Goal: Check status

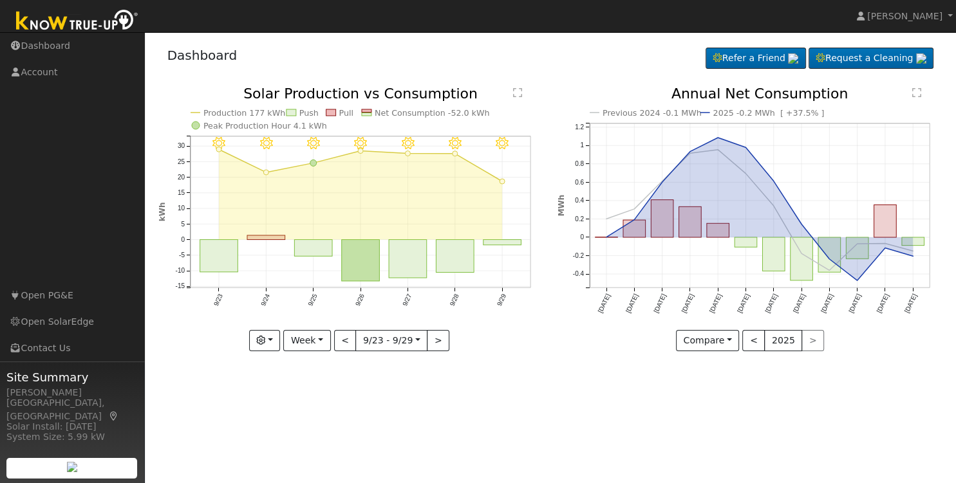
click at [780, 386] on div "User Profile First name Last name Email Email Notifications No Emails No Emails…" at bounding box center [550, 257] width 811 height 451
click at [48, 49] on link "Dashboard" at bounding box center [72, 46] width 145 height 26
click at [917, 95] on text "" at bounding box center [916, 93] width 9 height 10
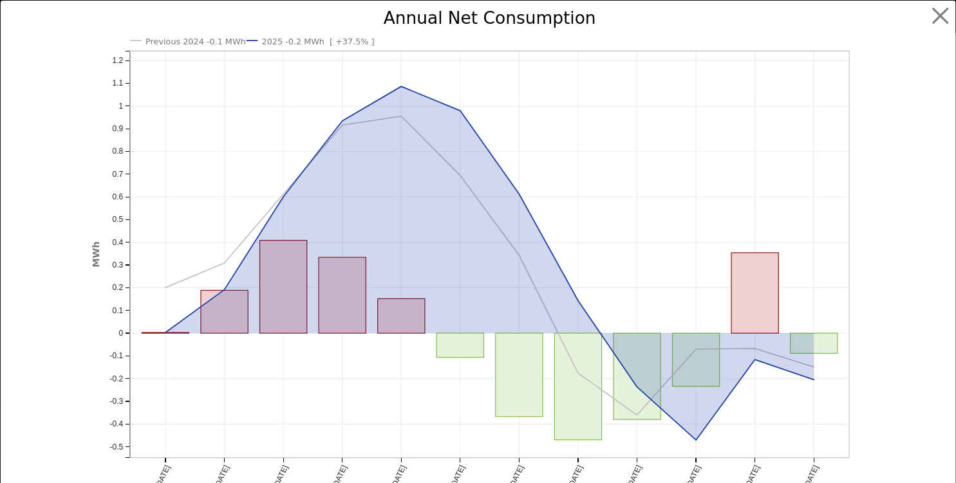
click at [557, 124] on icon "Previous 2024 -0.1 MWh 2025 -0.2 MWh [ +37.5% ] Oct '24 Nov '24 Dec '24 Jan '25…" at bounding box center [478, 268] width 774 height 516
click at [928, 17] on button "button" at bounding box center [940, 16] width 24 height 24
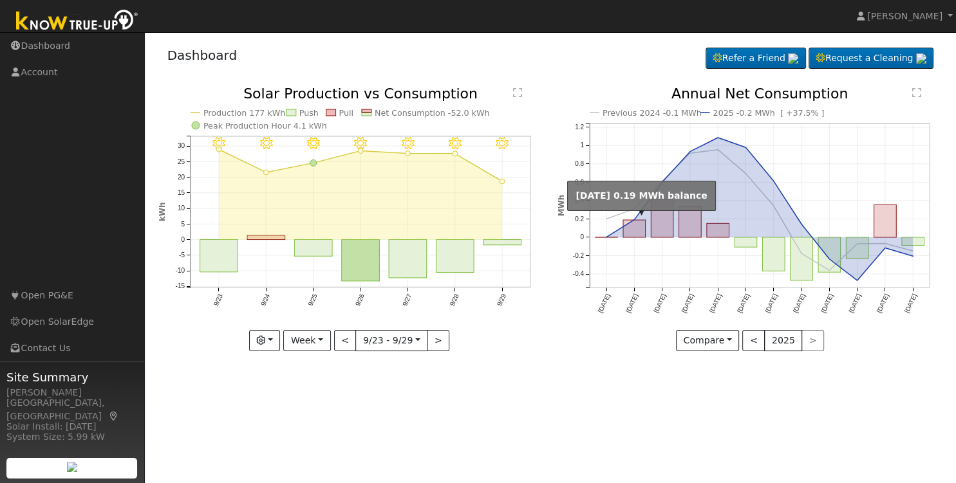
click at [632, 219] on circle "onclick=""" at bounding box center [633, 220] width 5 height 5
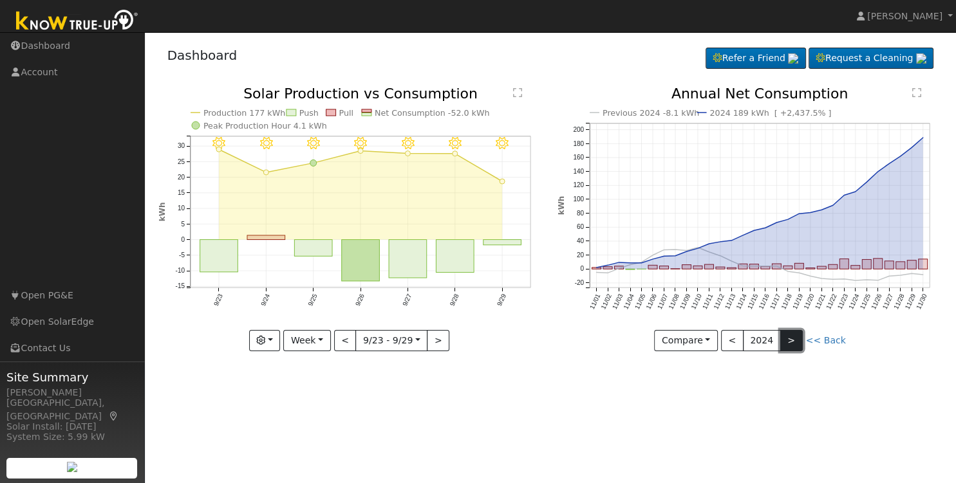
click at [792, 346] on button ">" at bounding box center [791, 341] width 23 height 22
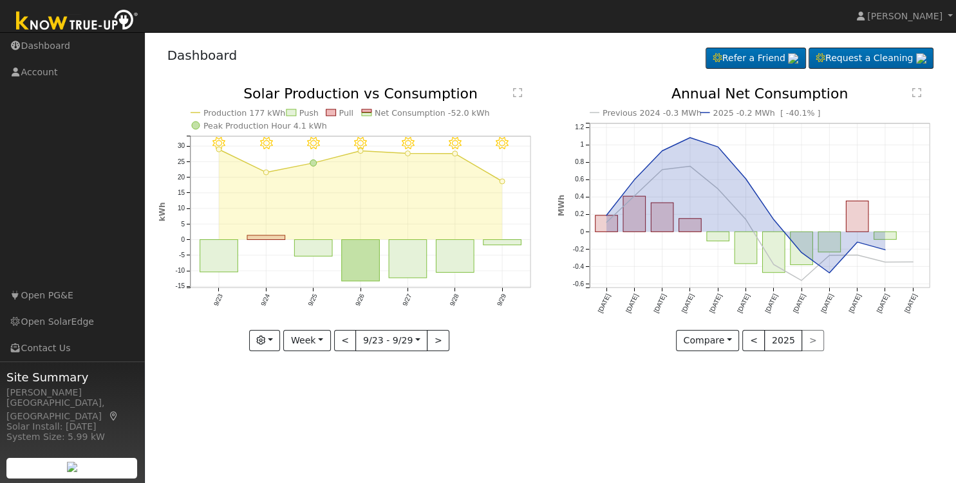
click at [915, 91] on text "" at bounding box center [916, 93] width 9 height 10
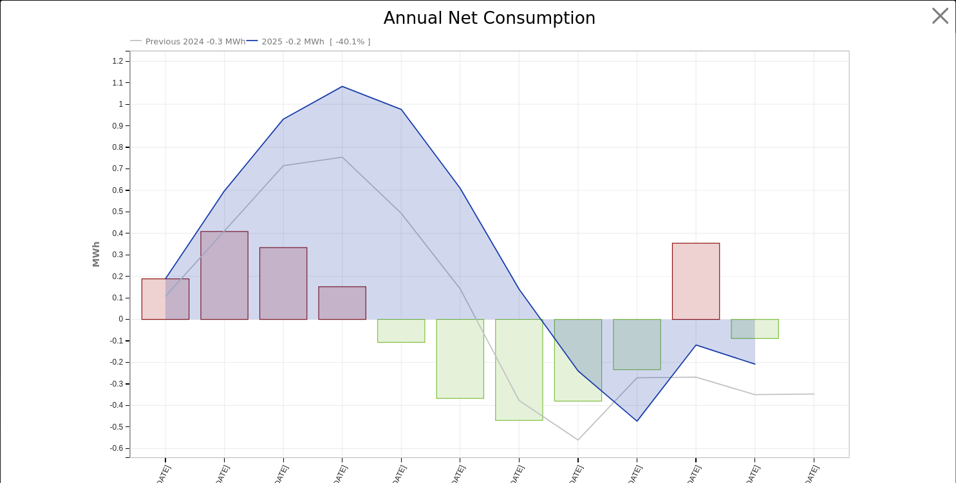
click at [297, 44] on text "2025 -0.2 MWh [ -40.1% ]" at bounding box center [315, 42] width 109 height 10
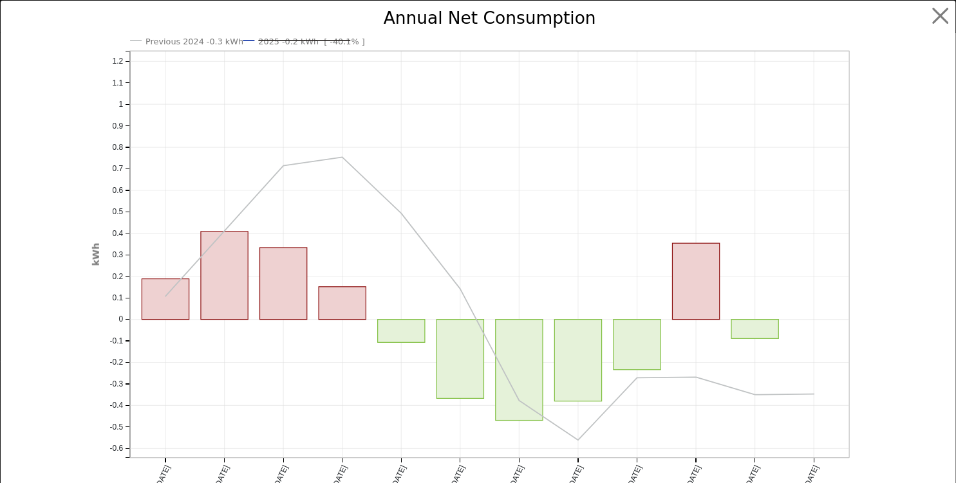
click at [297, 44] on text "2025 -0.2 kWh [ -40.1% ]" at bounding box center [311, 42] width 106 height 10
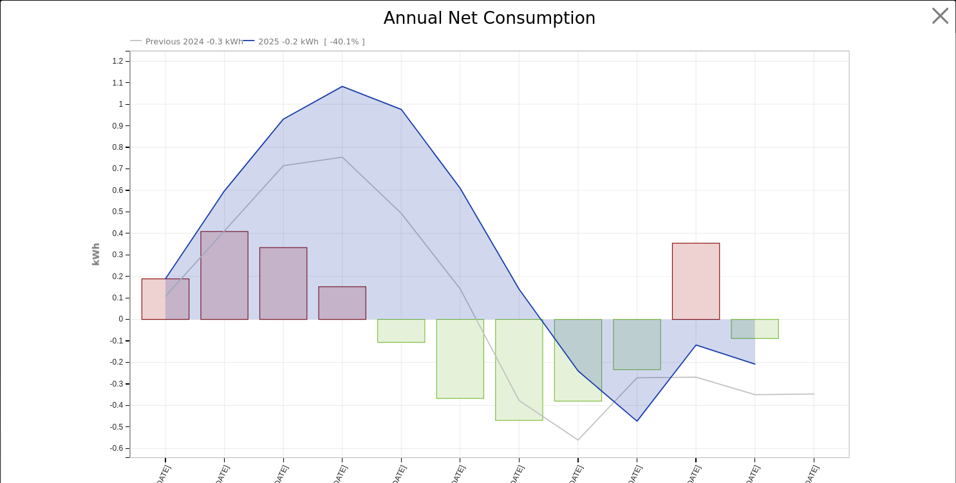
click at [297, 44] on text "2025 -0.2 kWh [ -40.1% ]" at bounding box center [311, 42] width 106 height 10
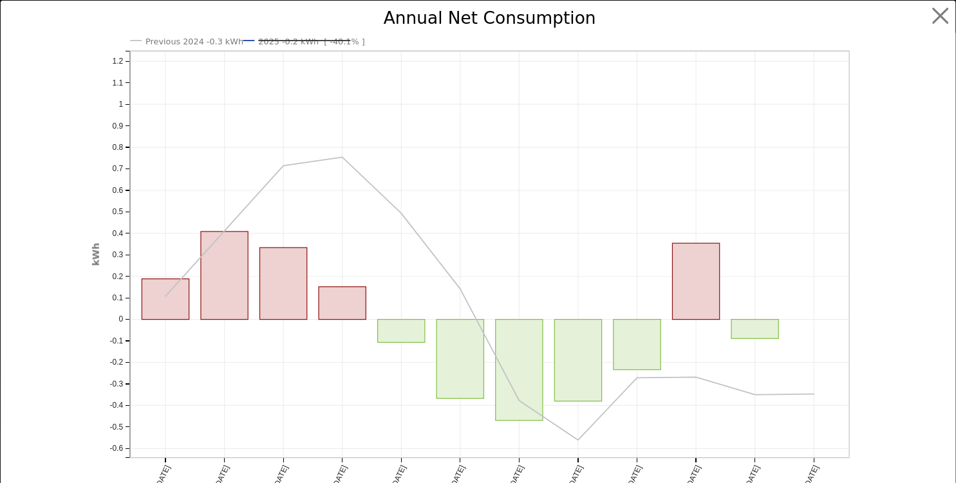
click at [279, 39] on text "2025 -0.2 kWh [ -40.1% ]" at bounding box center [311, 42] width 106 height 10
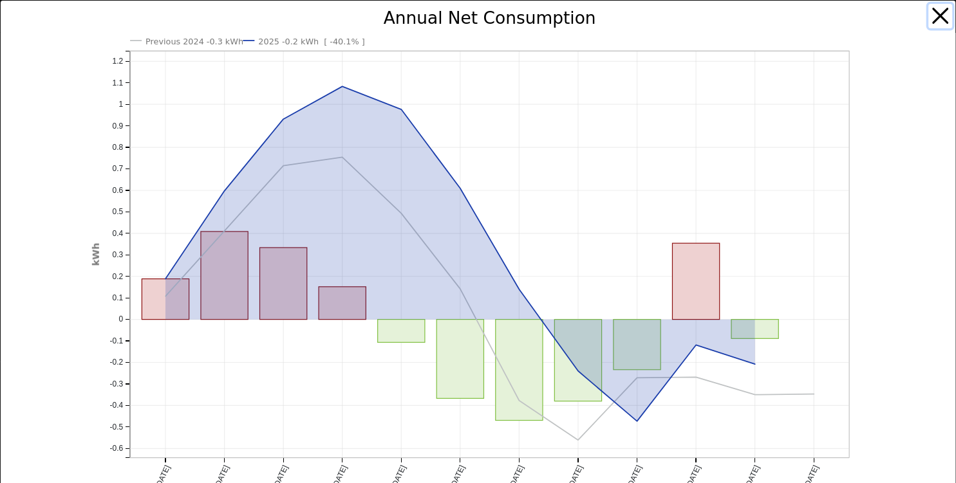
click at [928, 16] on button "button" at bounding box center [940, 16] width 24 height 24
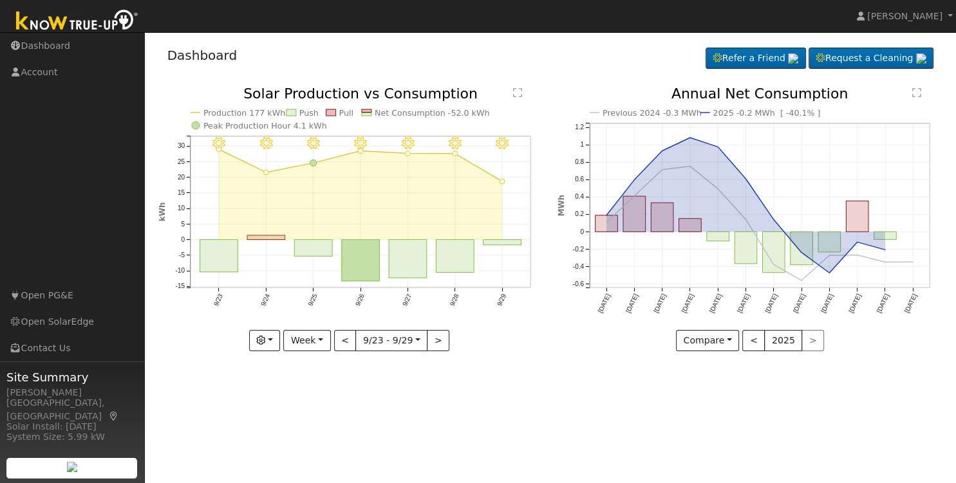
click at [642, 111] on text "Previous 2024 -0.3 MWh" at bounding box center [651, 113] width 99 height 10
click at [642, 111] on text "Previous 2024 -0.3 kWh" at bounding box center [650, 113] width 97 height 10
click at [915, 94] on text "" at bounding box center [916, 93] width 9 height 10
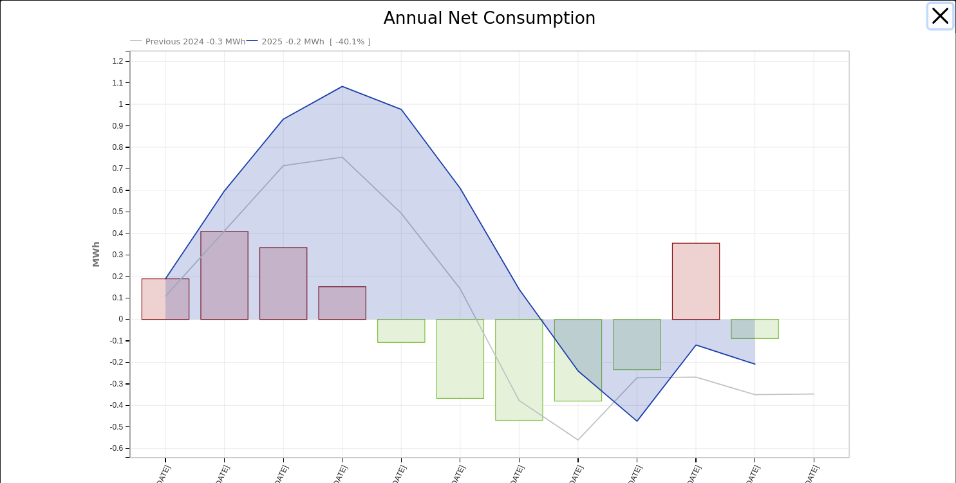
click at [928, 17] on button "button" at bounding box center [940, 16] width 24 height 24
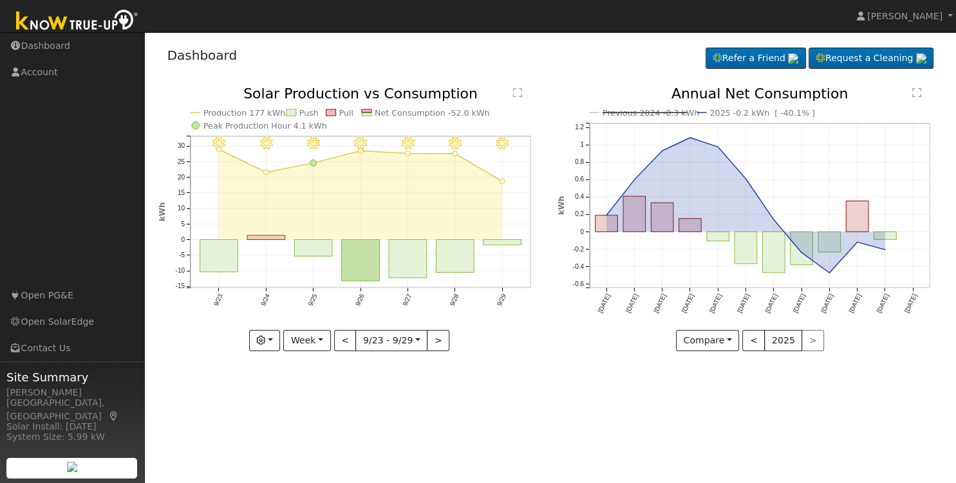
click at [653, 112] on text "Previous 2024 -0.3 kWh" at bounding box center [650, 113] width 97 height 10
click at [779, 113] on text "2025 -0.2 kWh [ -40.1% ]" at bounding box center [762, 113] width 106 height 10
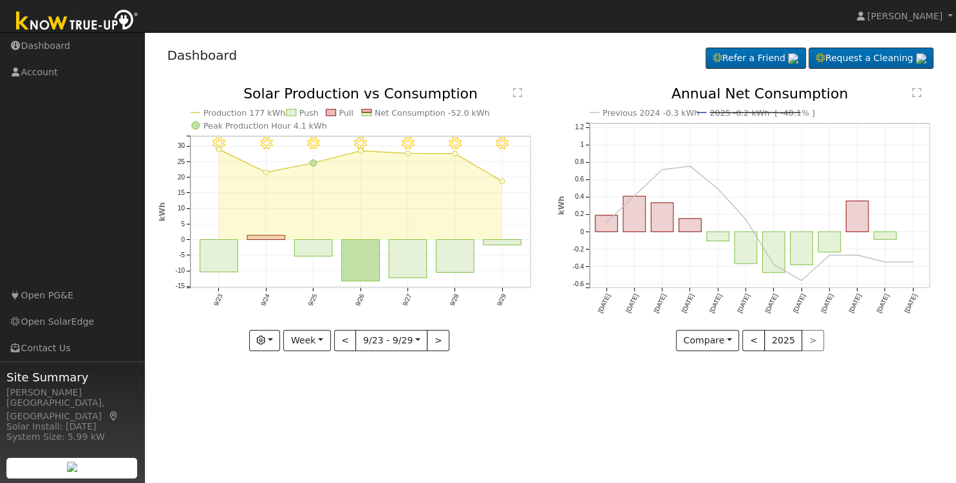
click at [779, 113] on line at bounding box center [754, 113] width 91 height 0
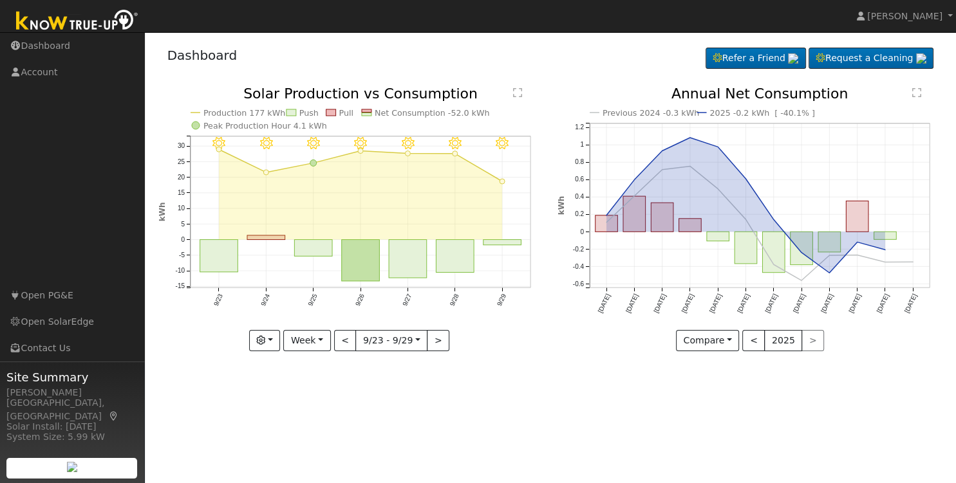
click at [779, 113] on text "2025 -0.2 kWh [ -40.1% ]" at bounding box center [762, 113] width 106 height 10
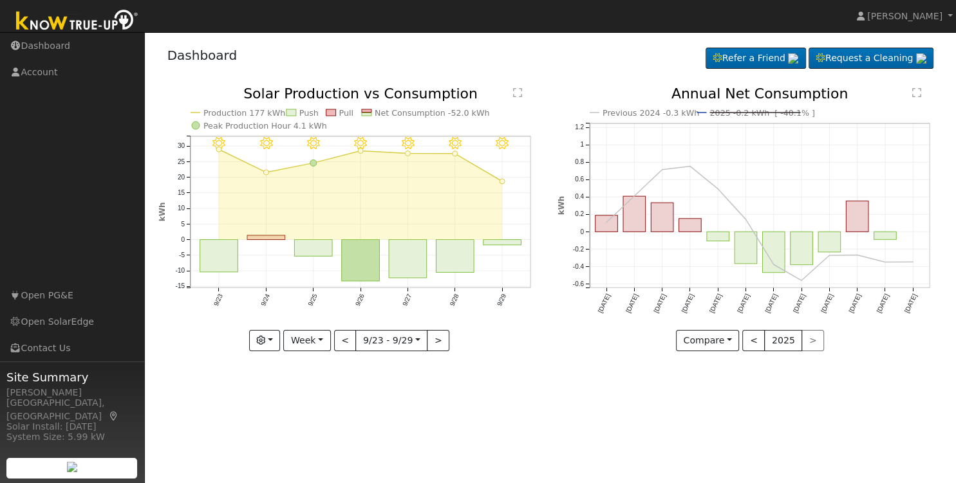
click at [779, 113] on line at bounding box center [754, 113] width 91 height 0
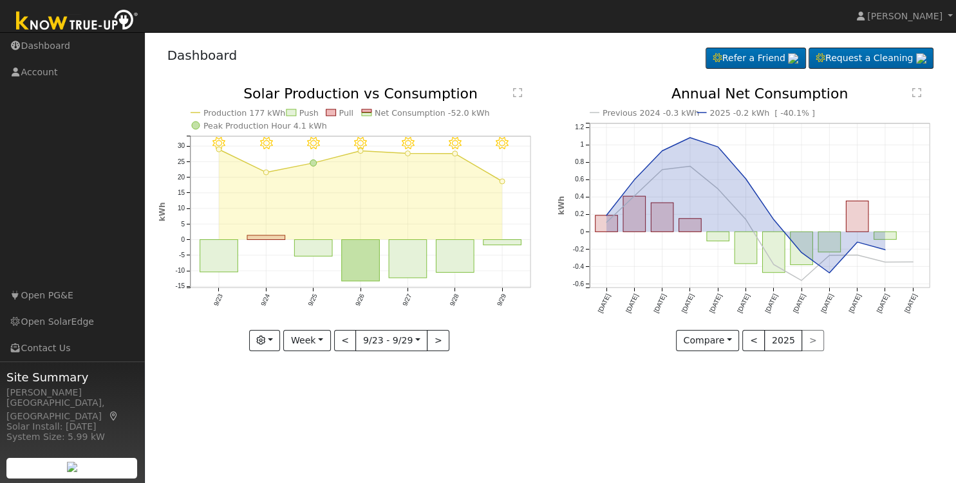
click at [779, 113] on text "2025 -0.2 kWh [ -40.1% ]" at bounding box center [762, 113] width 106 height 10
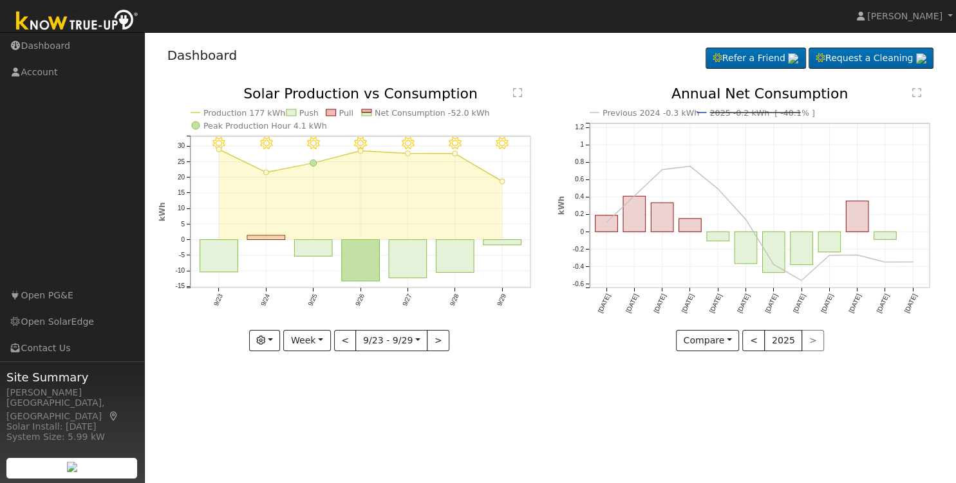
click at [779, 113] on line at bounding box center [754, 113] width 91 height 0
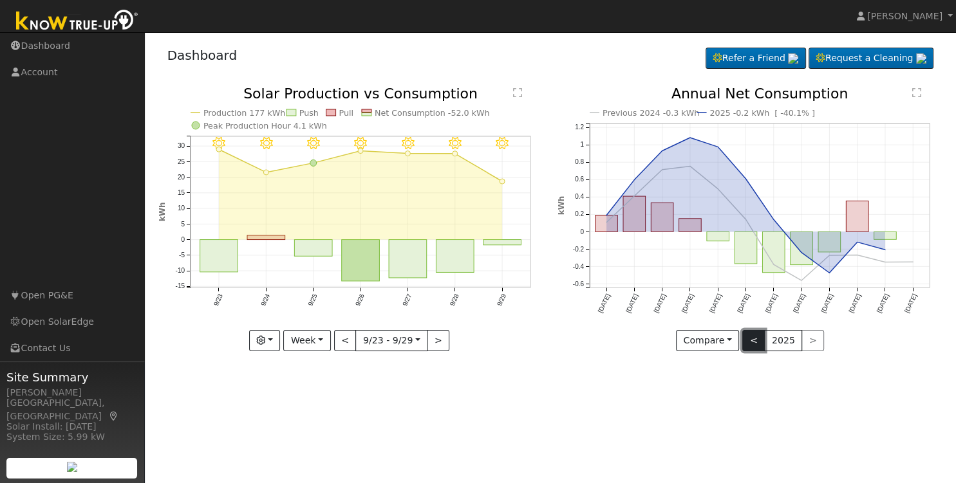
click at [749, 342] on button "<" at bounding box center [753, 341] width 23 height 22
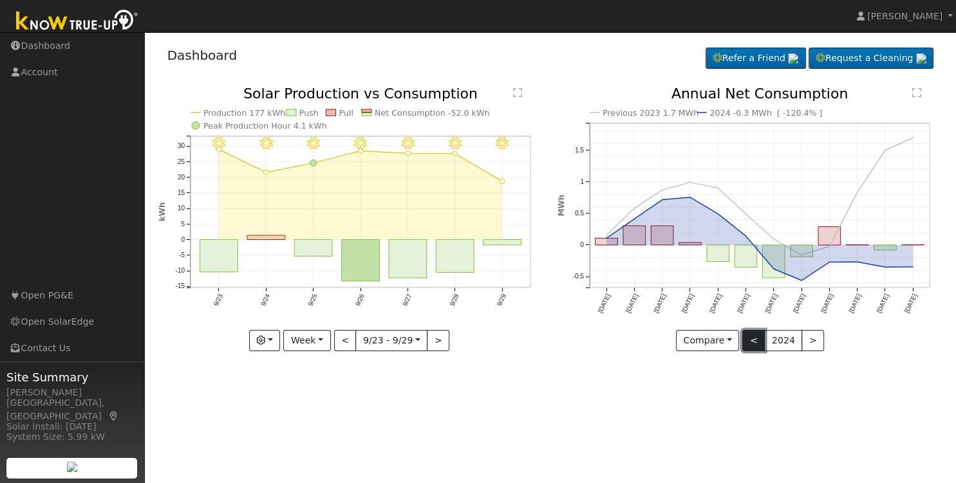
click at [750, 343] on button "<" at bounding box center [753, 341] width 23 height 22
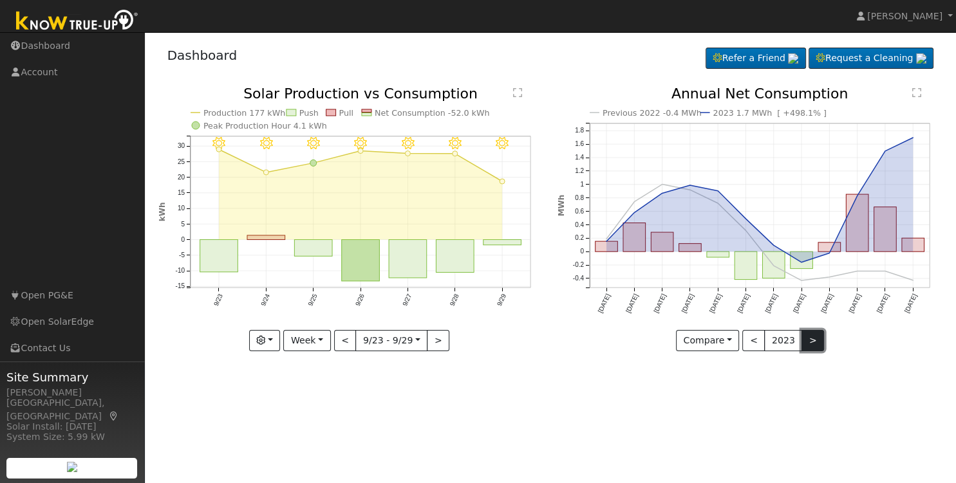
click at [813, 339] on button ">" at bounding box center [812, 341] width 23 height 22
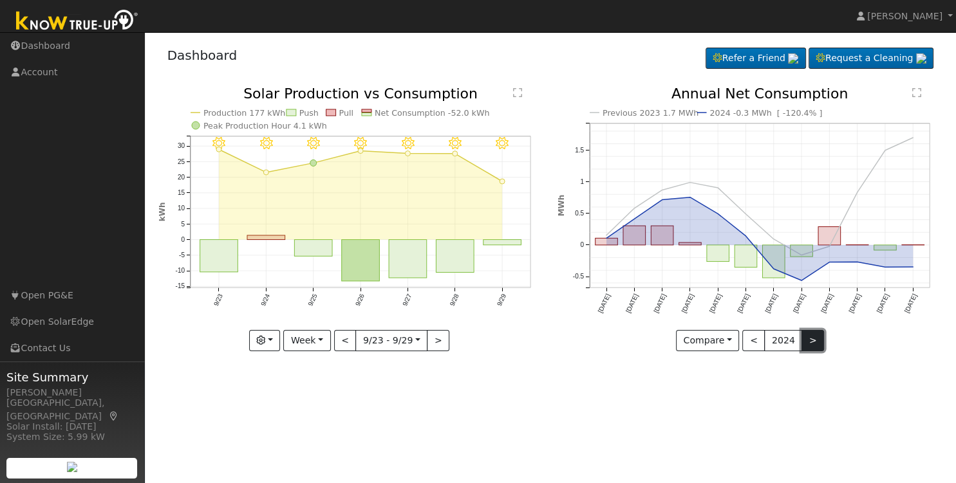
click at [813, 339] on button ">" at bounding box center [812, 341] width 23 height 22
